Goal: Task Accomplishment & Management: Use online tool/utility

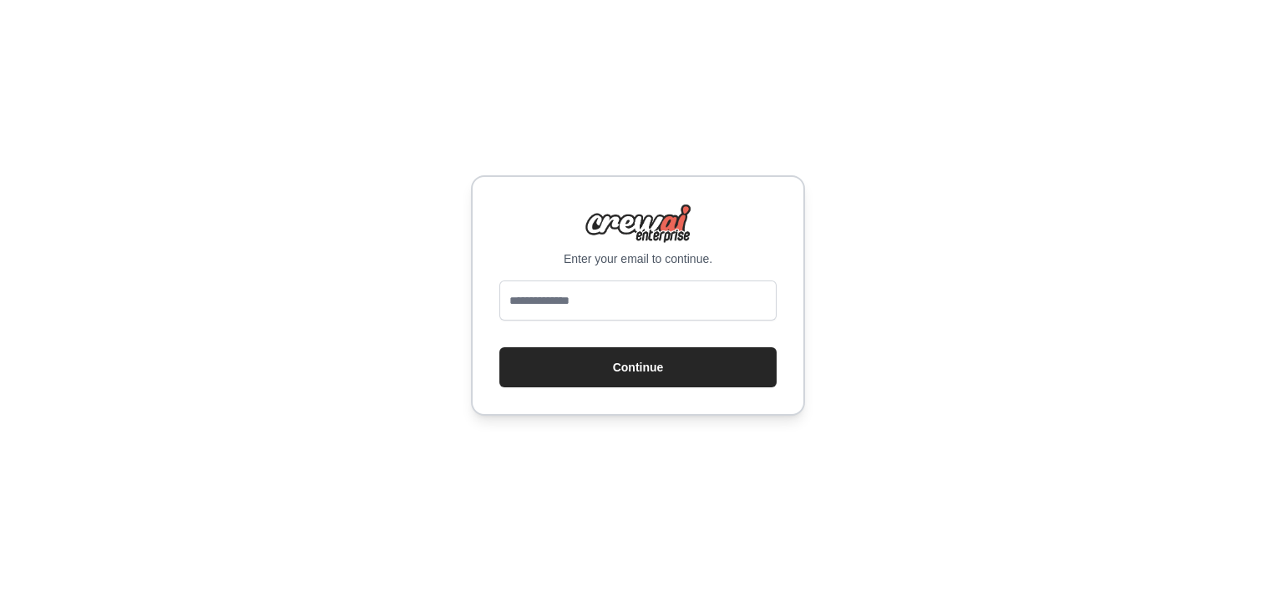
type input "**********"
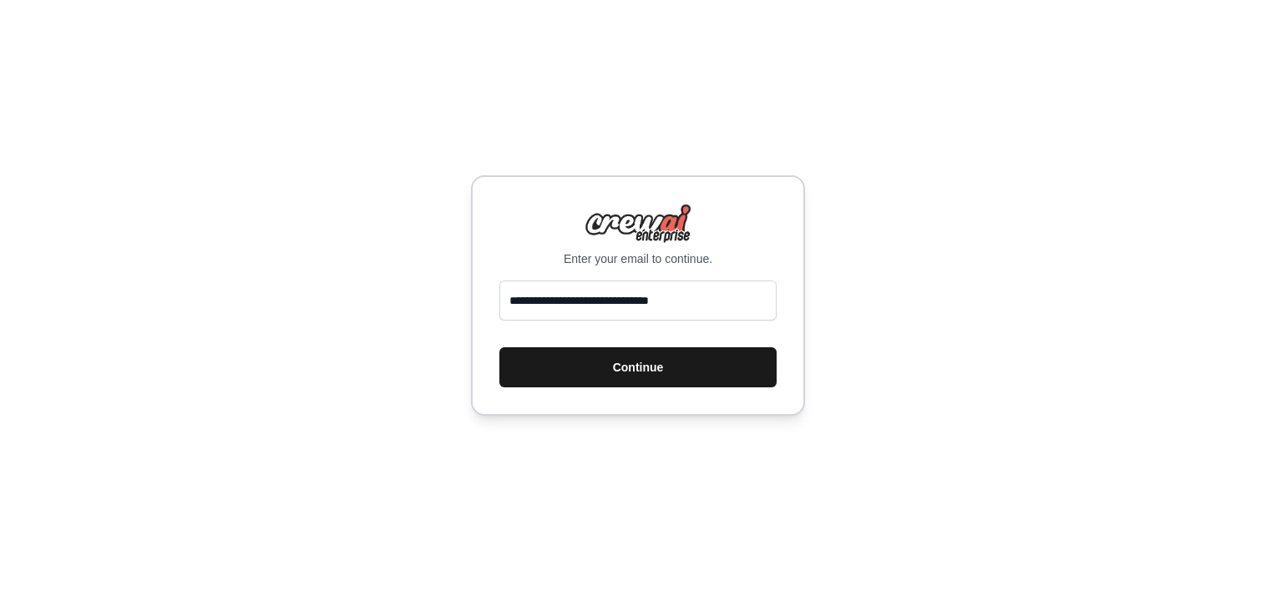
click at [629, 364] on button "Continue" at bounding box center [637, 367] width 277 height 40
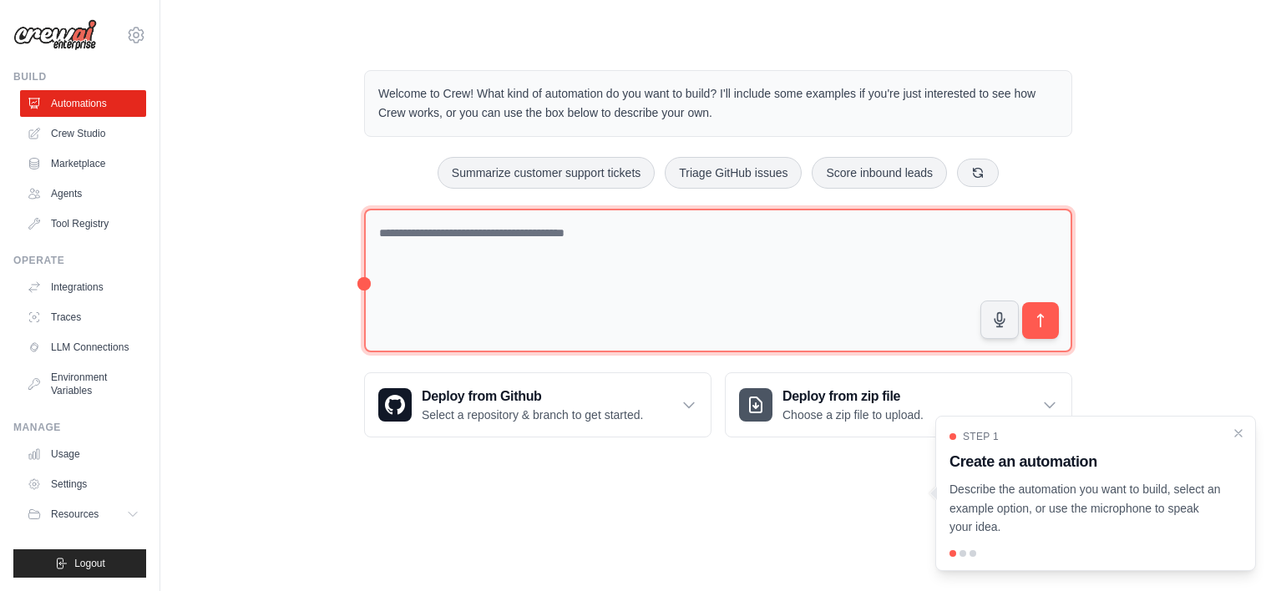
click at [508, 238] on textarea at bounding box center [718, 281] width 708 height 144
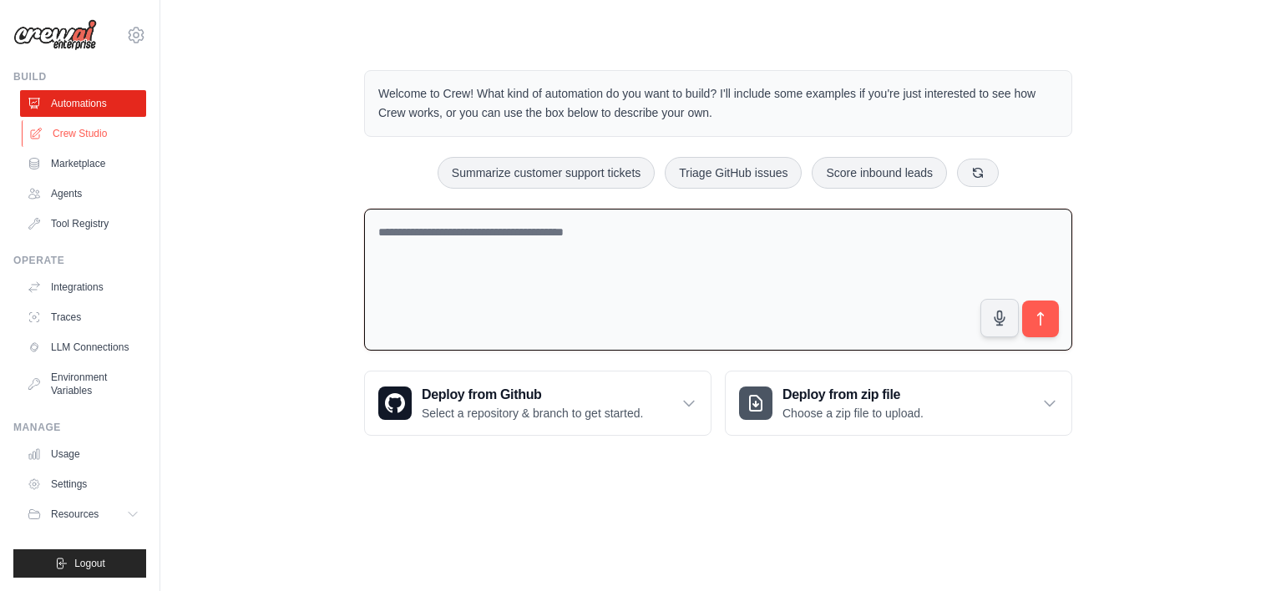
click at [90, 140] on link "Crew Studio" at bounding box center [85, 133] width 126 height 27
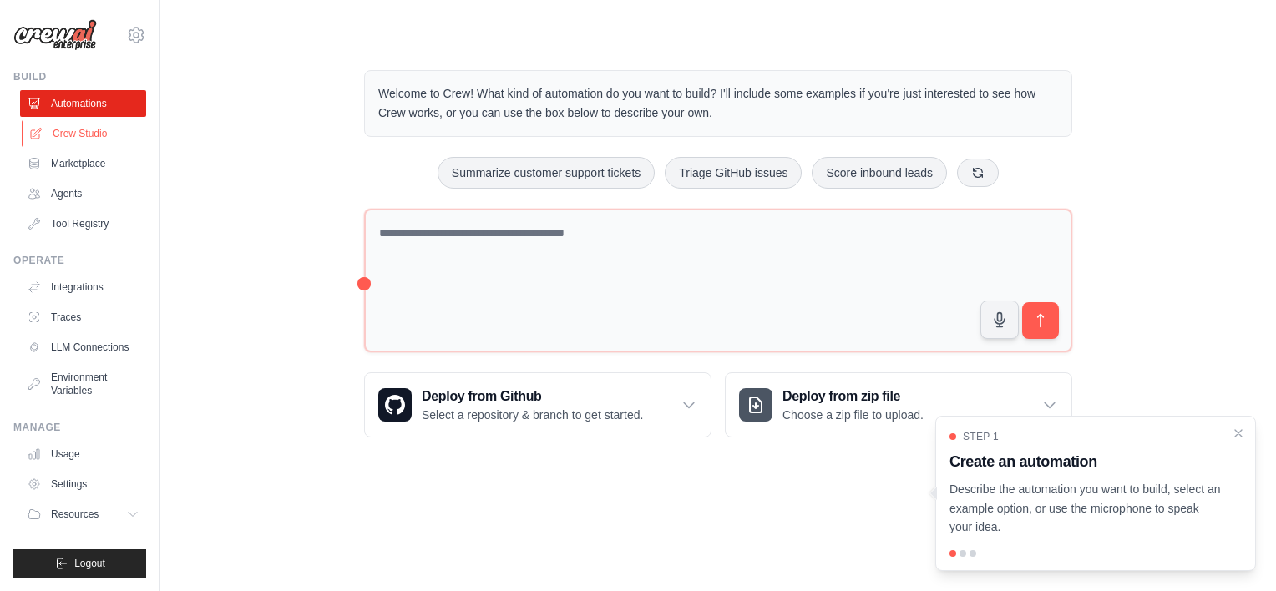
click at [65, 136] on link "Crew Studio" at bounding box center [85, 133] width 126 height 27
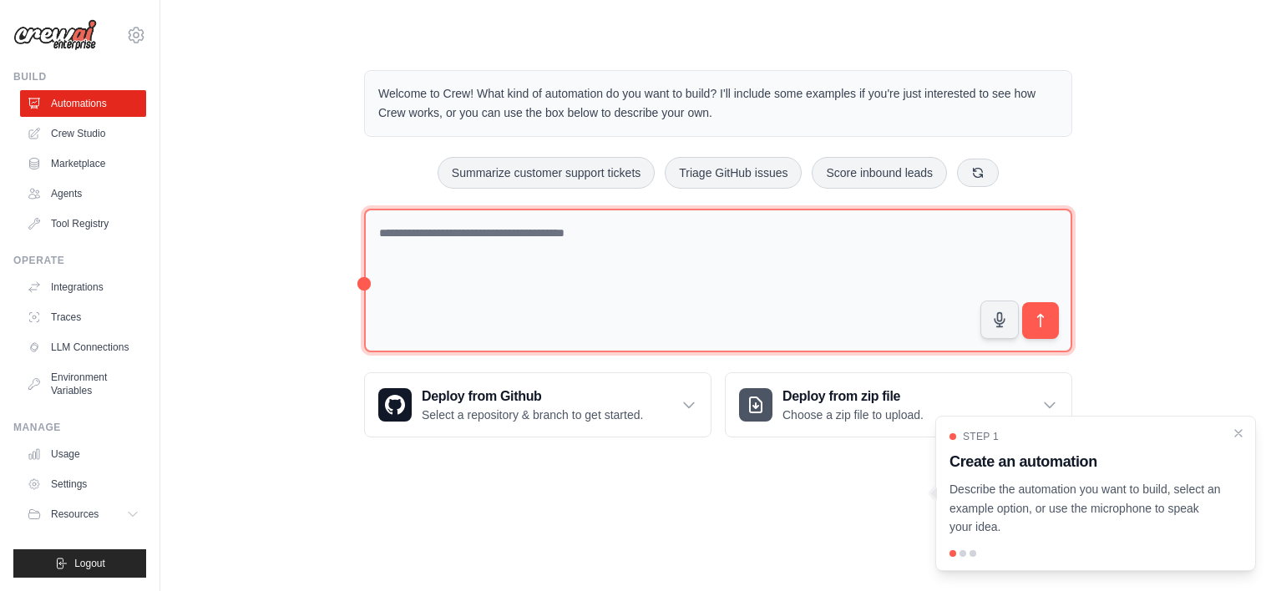
click at [509, 256] on textarea at bounding box center [718, 281] width 708 height 144
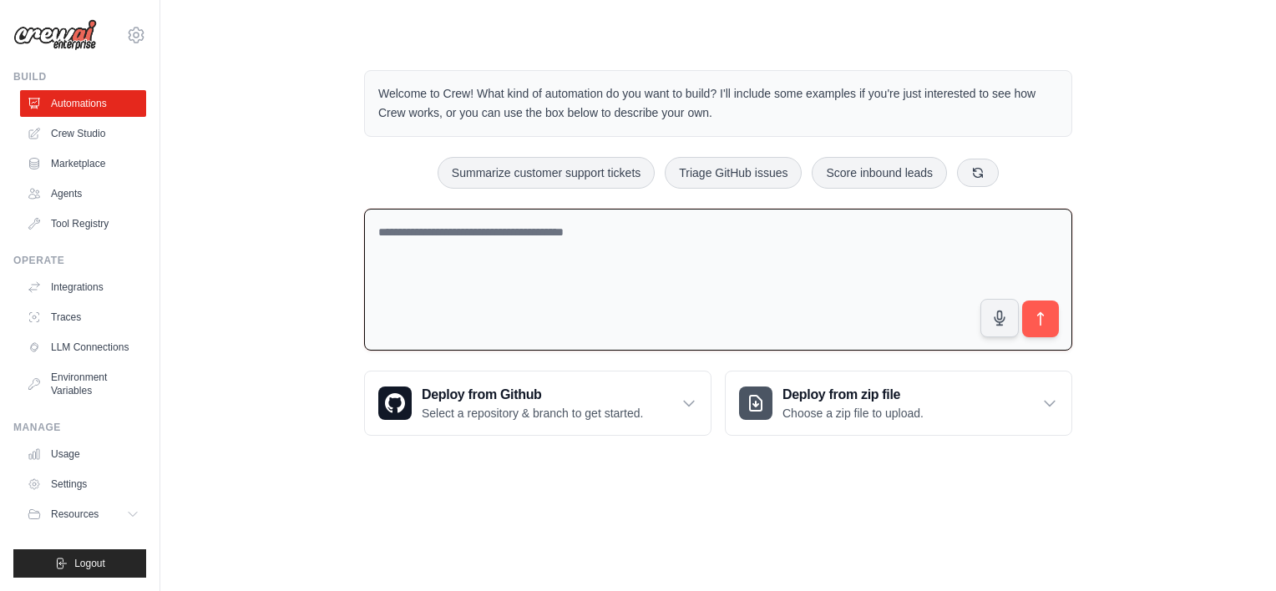
click at [513, 250] on textarea at bounding box center [718, 280] width 708 height 143
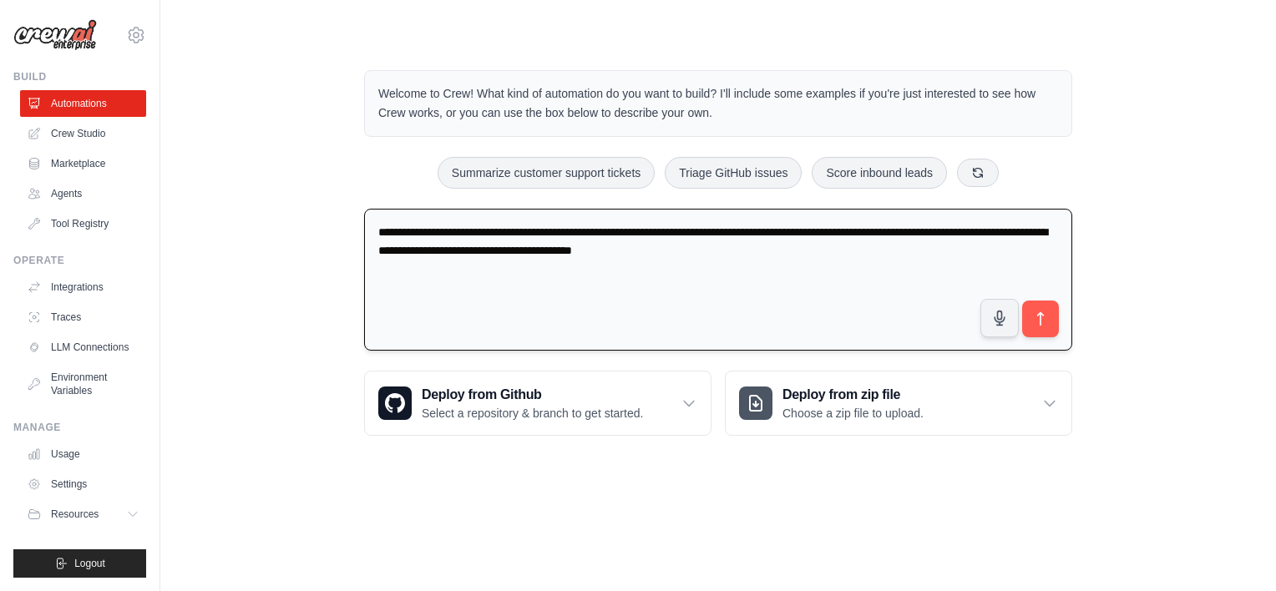
type textarea "**********"
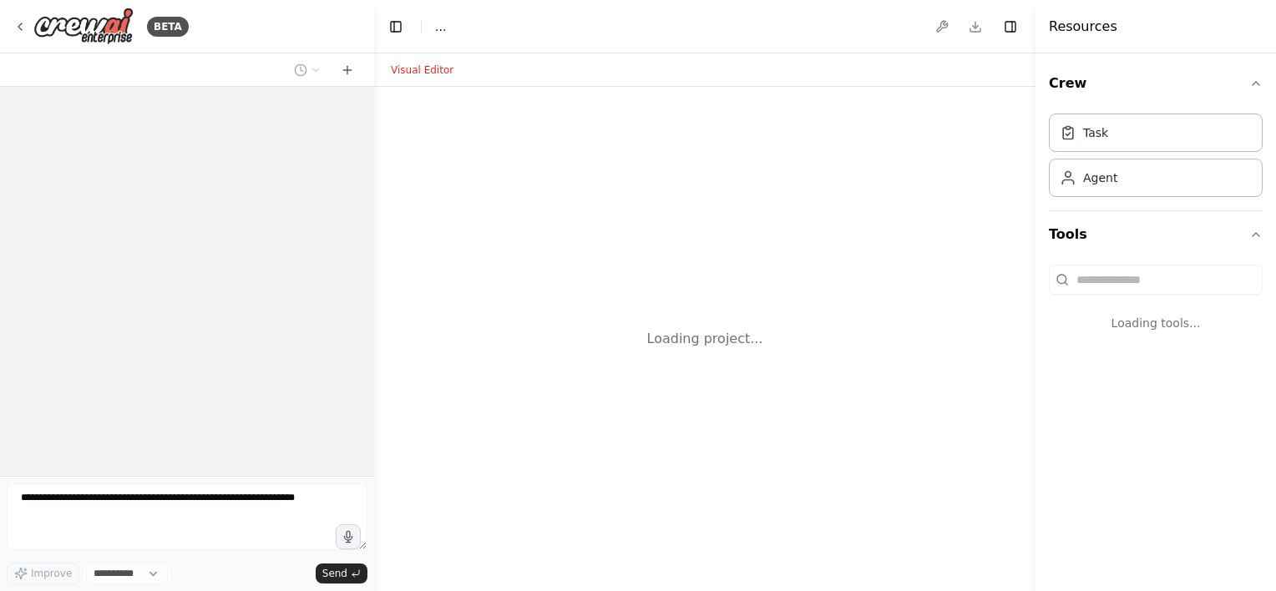
select select "****"
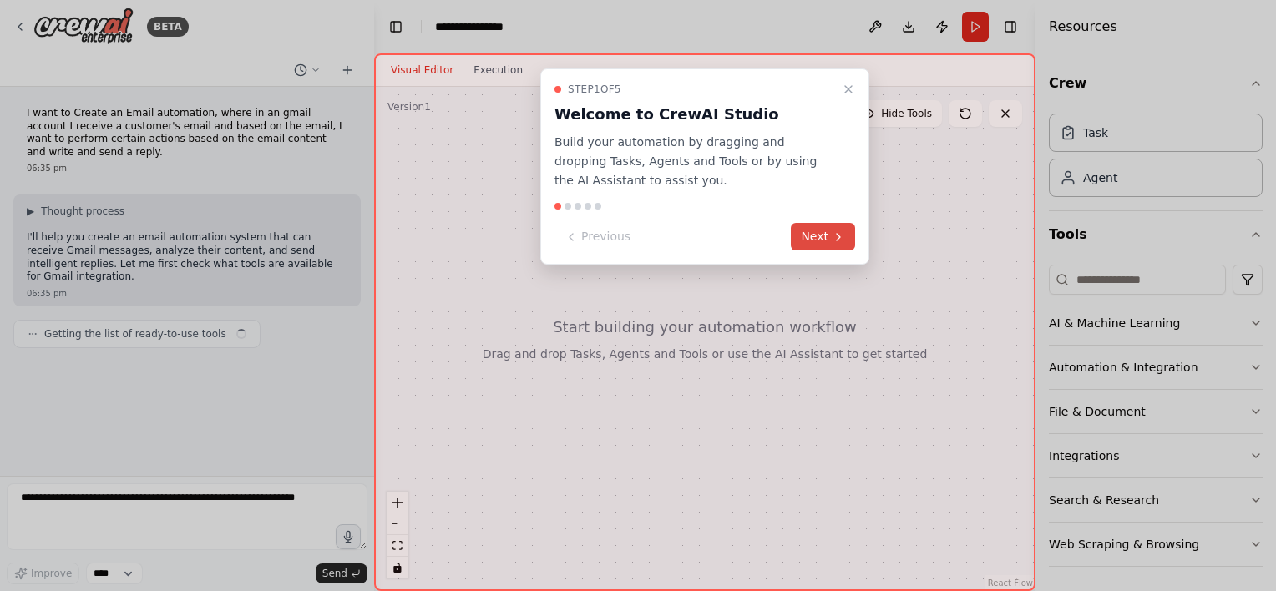
click at [800, 233] on button "Next" at bounding box center [823, 237] width 64 height 28
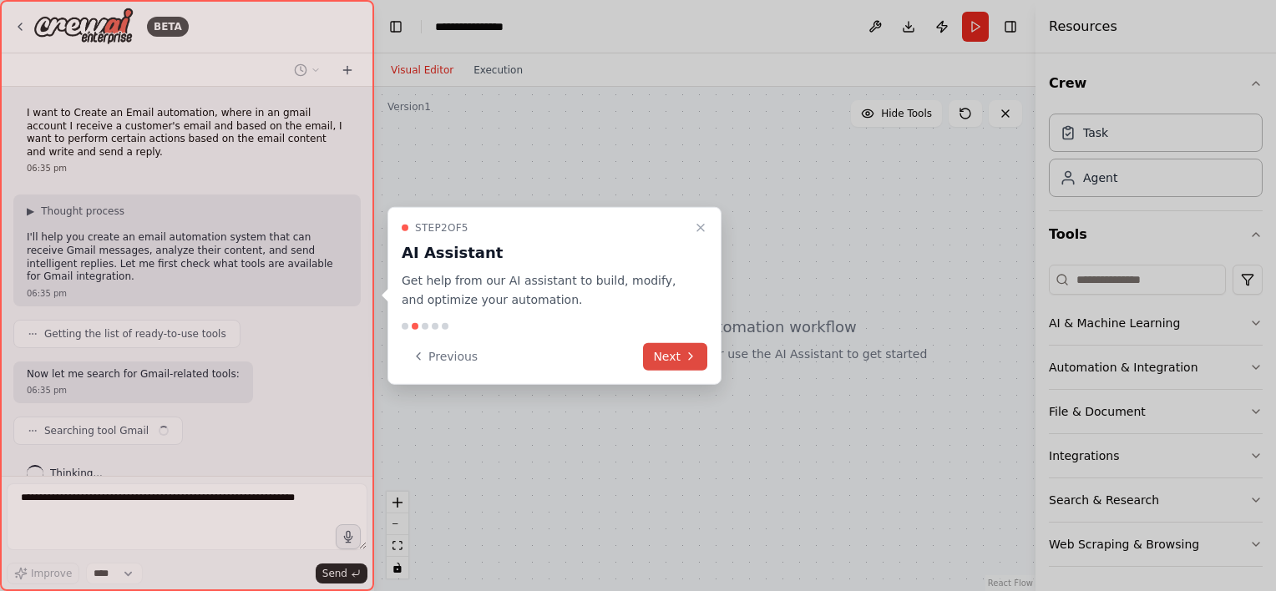
click at [678, 357] on button "Next" at bounding box center [675, 356] width 64 height 28
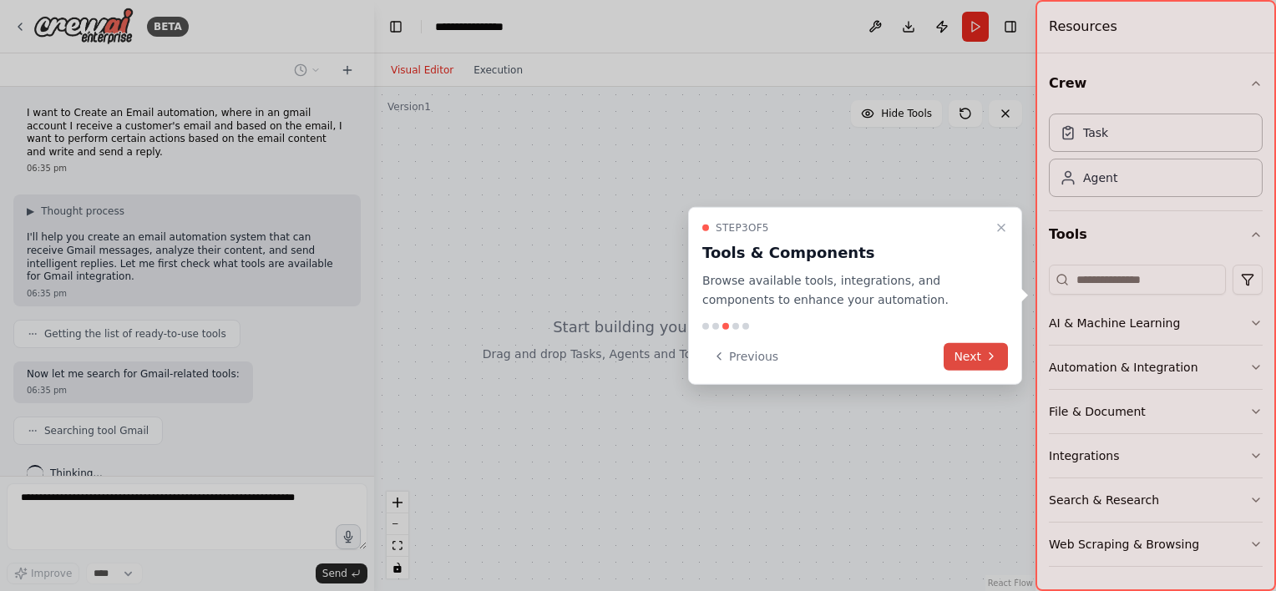
click at [960, 358] on button "Next" at bounding box center [976, 356] width 64 height 28
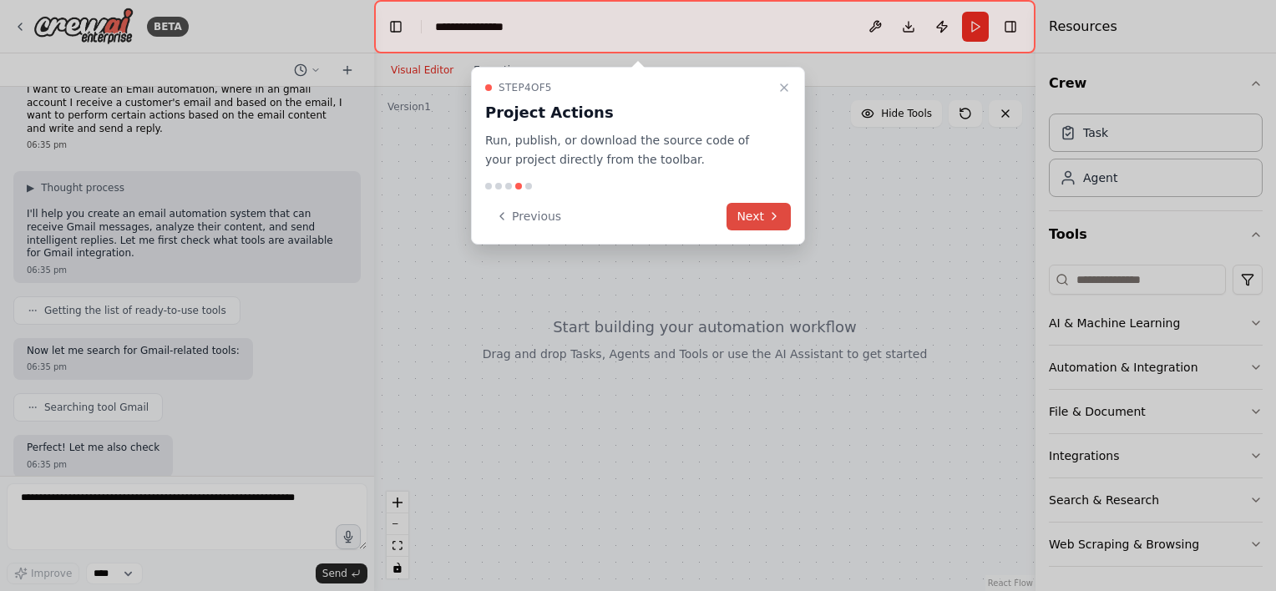
click at [761, 213] on button "Next" at bounding box center [758, 217] width 64 height 28
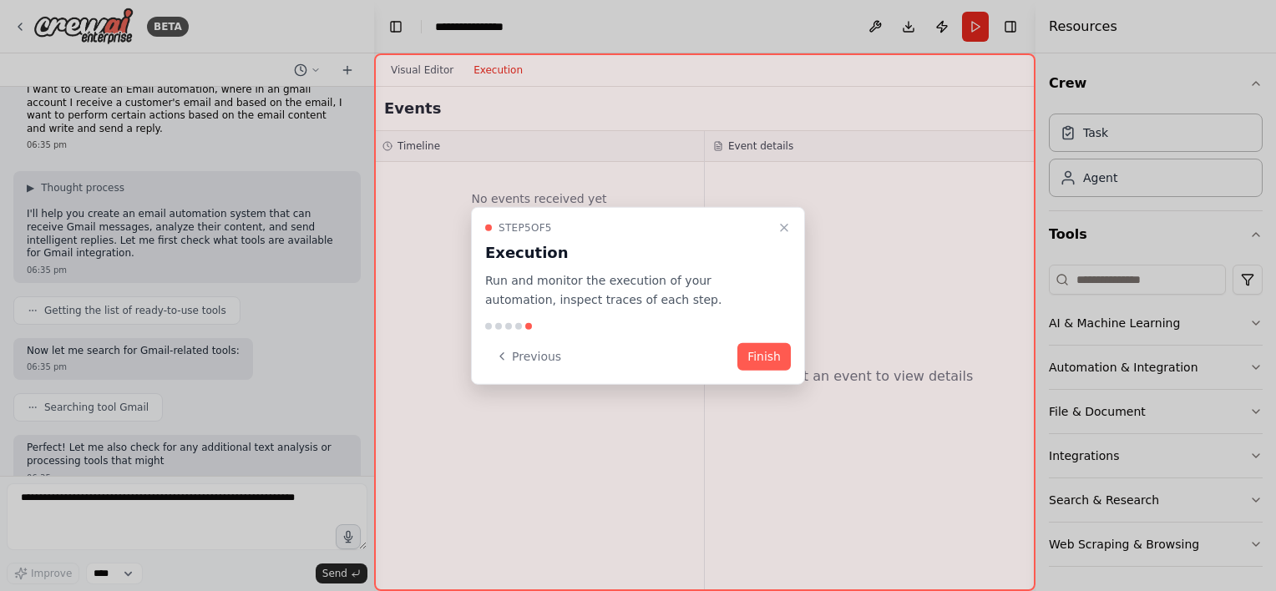
scroll to position [36, 0]
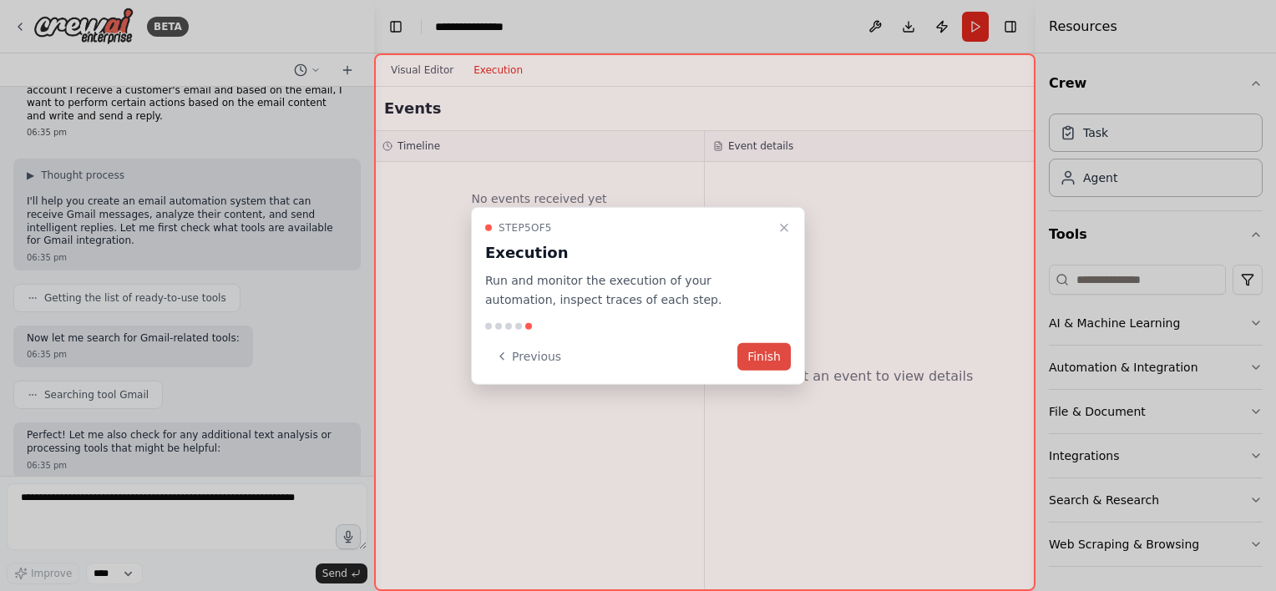
click at [761, 361] on button "Finish" at bounding box center [763, 356] width 53 height 28
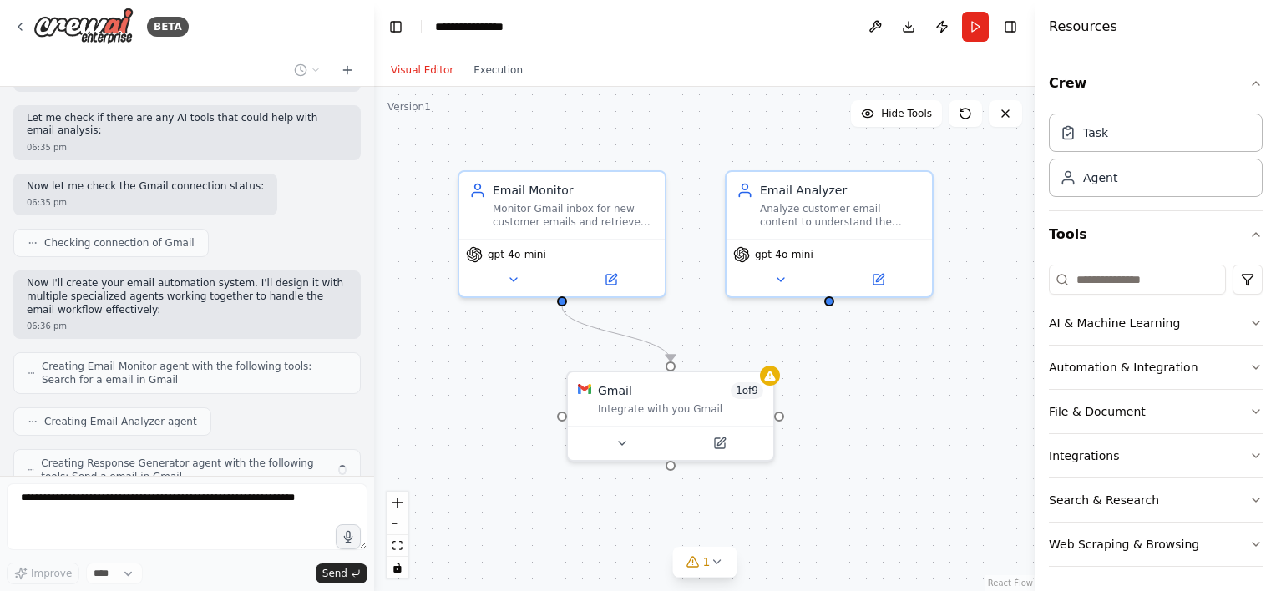
scroll to position [478, 0]
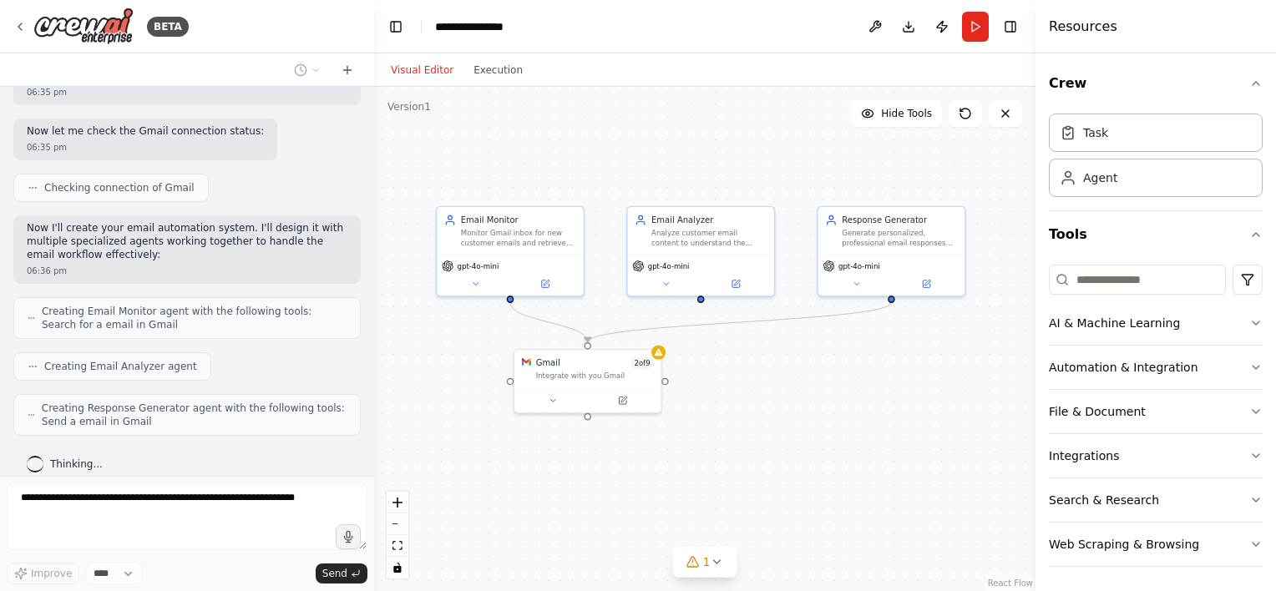
drag, startPoint x: 885, startPoint y: 434, endPoint x: 741, endPoint y: 394, distance: 149.9
click at [741, 394] on div ".deletable-edge-delete-btn { width: 20px; height: 20px; border: 0px solid #ffff…" at bounding box center [704, 339] width 661 height 504
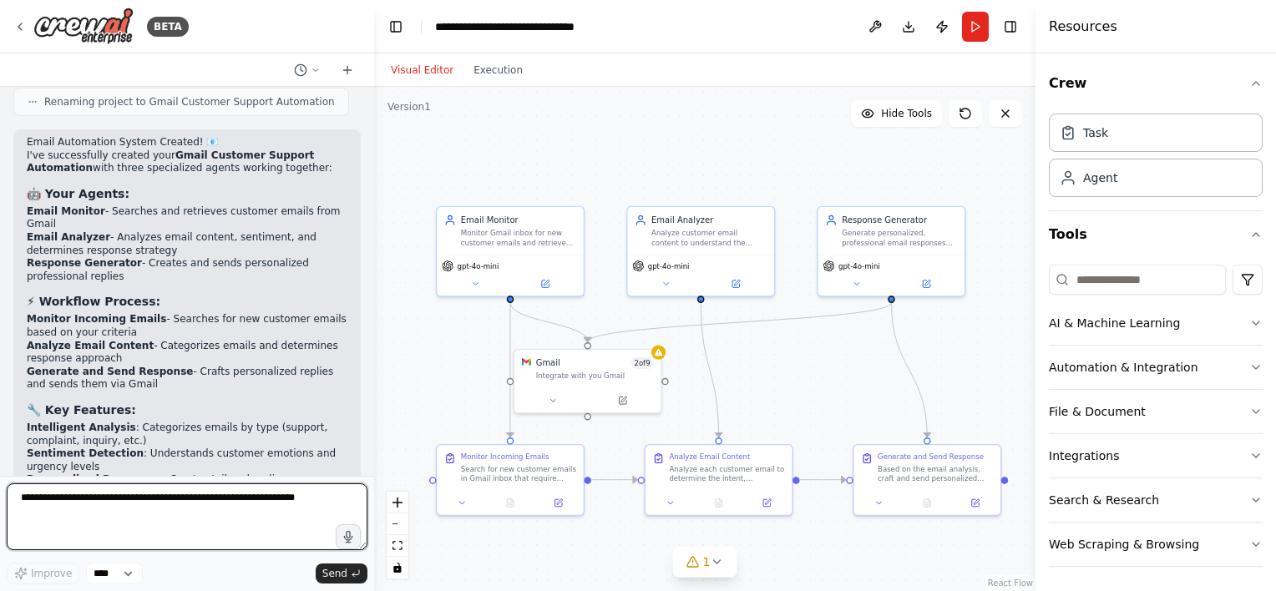
scroll to position [1426, 0]
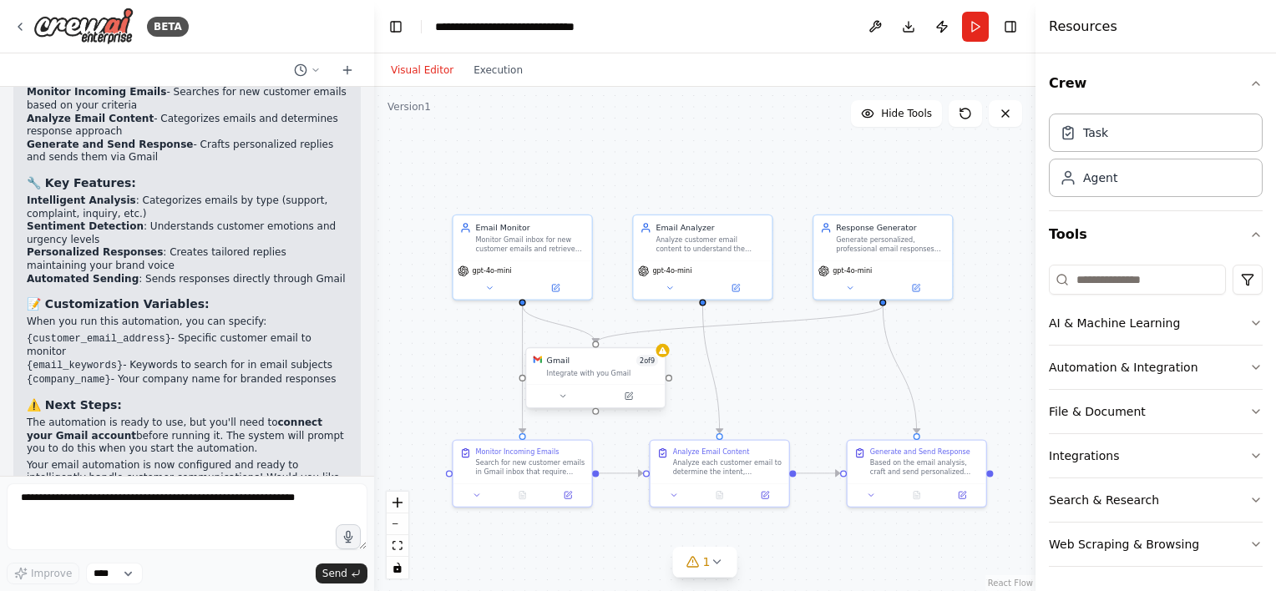
click at [600, 372] on div "Integrate with you Gmail" at bounding box center [603, 372] width 112 height 9
click at [626, 381] on div "Gmail 2 of 9 Integrate with you Gmail" at bounding box center [595, 366] width 139 height 36
click at [567, 397] on button at bounding box center [562, 395] width 63 height 13
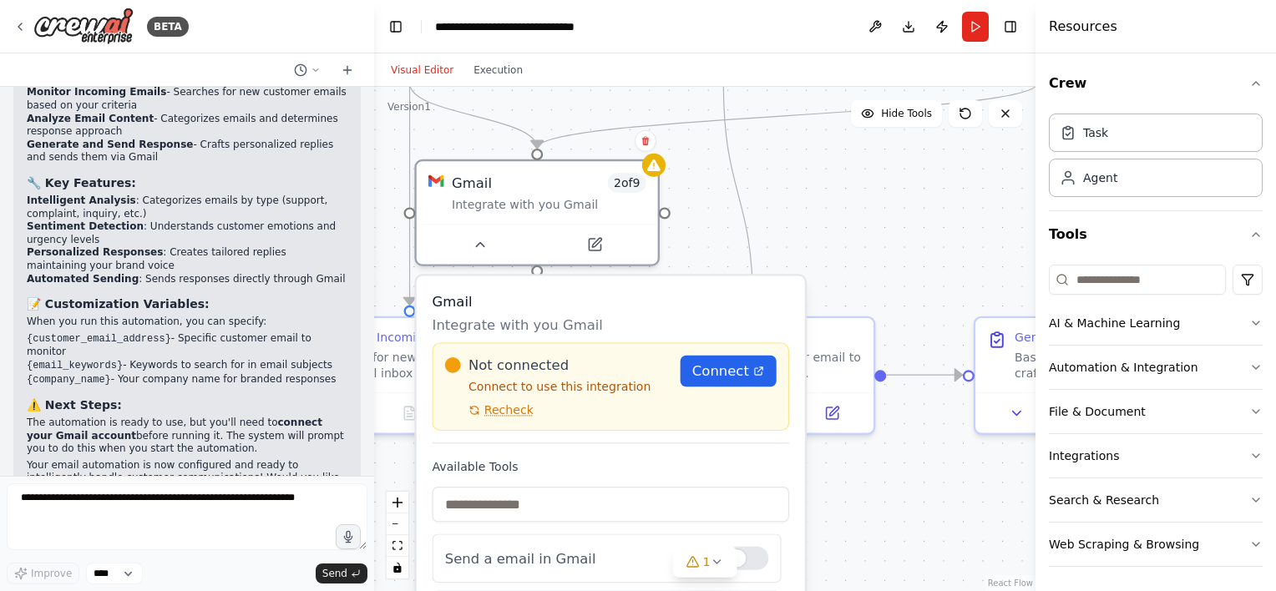
drag, startPoint x: 917, startPoint y: 409, endPoint x: 858, endPoint y: 268, distance: 153.1
click at [883, 260] on div ".deletable-edge-delete-btn { width: 20px; height: 20px; border: 0px solid #ffff…" at bounding box center [704, 339] width 661 height 504
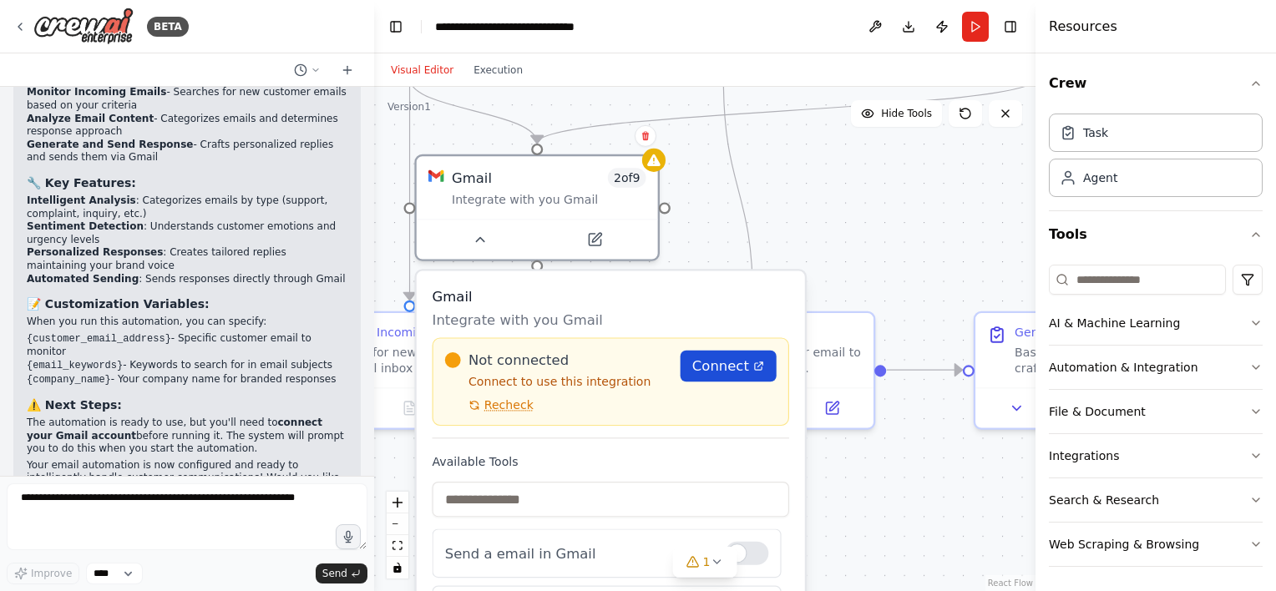
click at [700, 370] on span "Connect" at bounding box center [720, 366] width 57 height 19
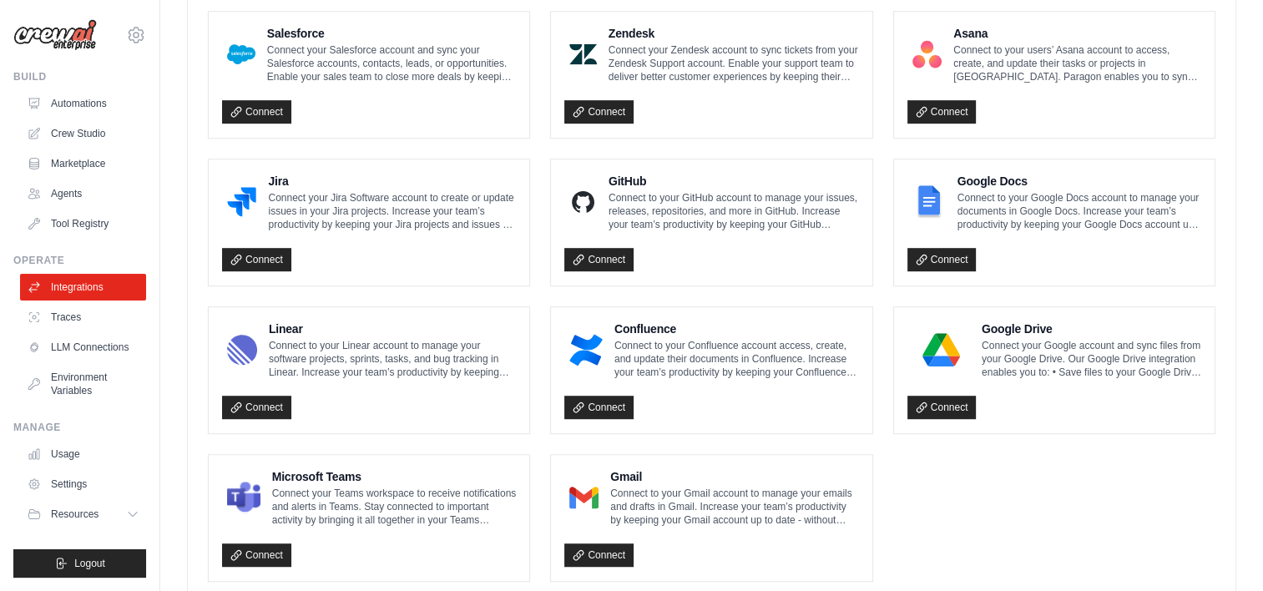
scroll to position [975, 0]
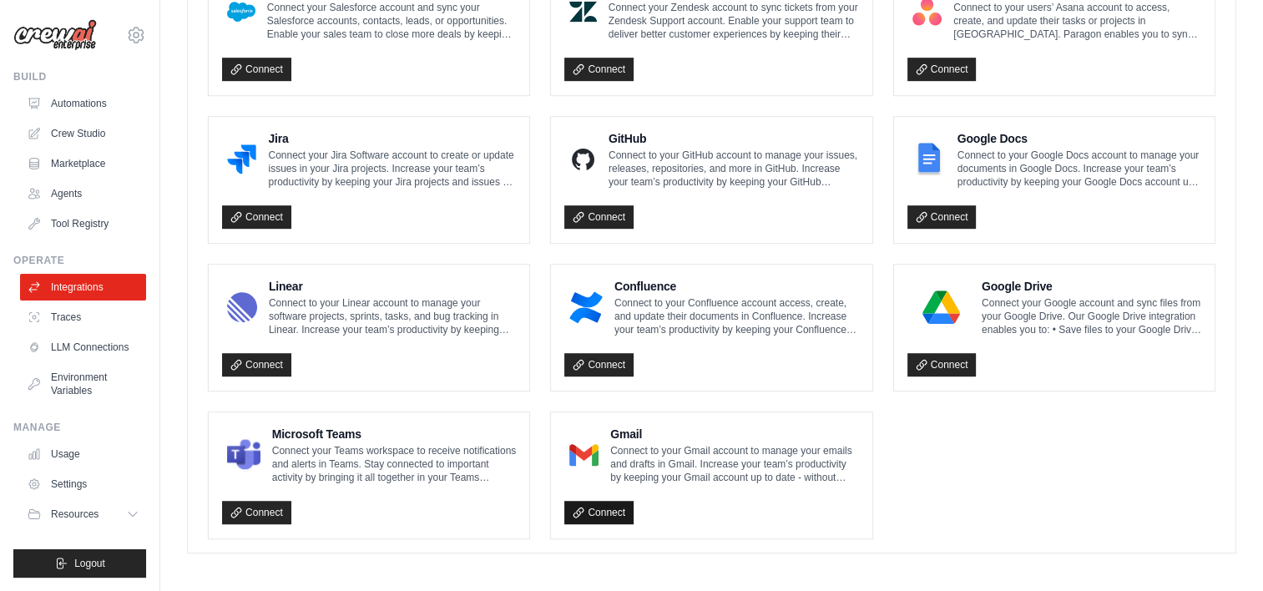
click at [611, 512] on link "Connect" at bounding box center [598, 512] width 69 height 23
click at [601, 503] on link "Connect" at bounding box center [598, 512] width 69 height 23
click at [611, 502] on link "Connect" at bounding box center [598, 512] width 69 height 23
